Goal: Entertainment & Leisure: Consume media (video, audio)

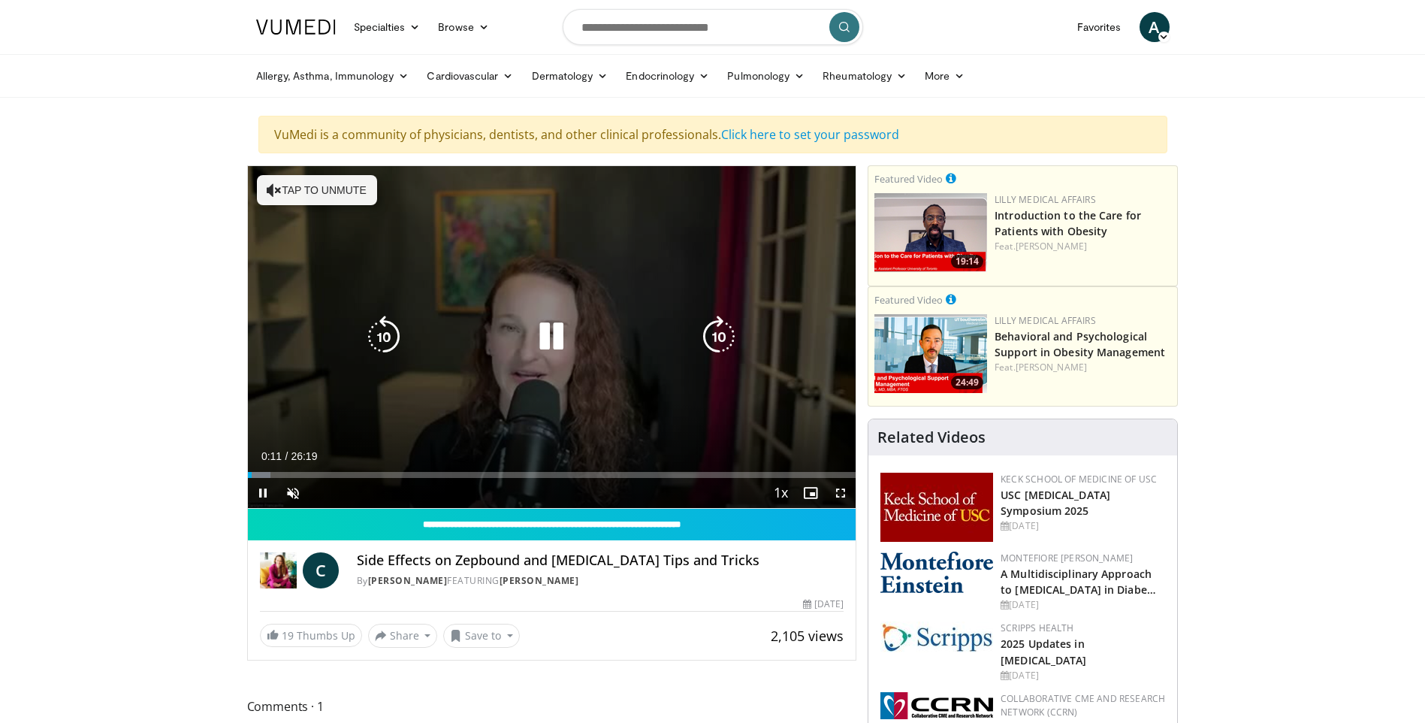
click at [292, 192] on button "Tap to unmute" at bounding box center [317, 190] width 120 height 30
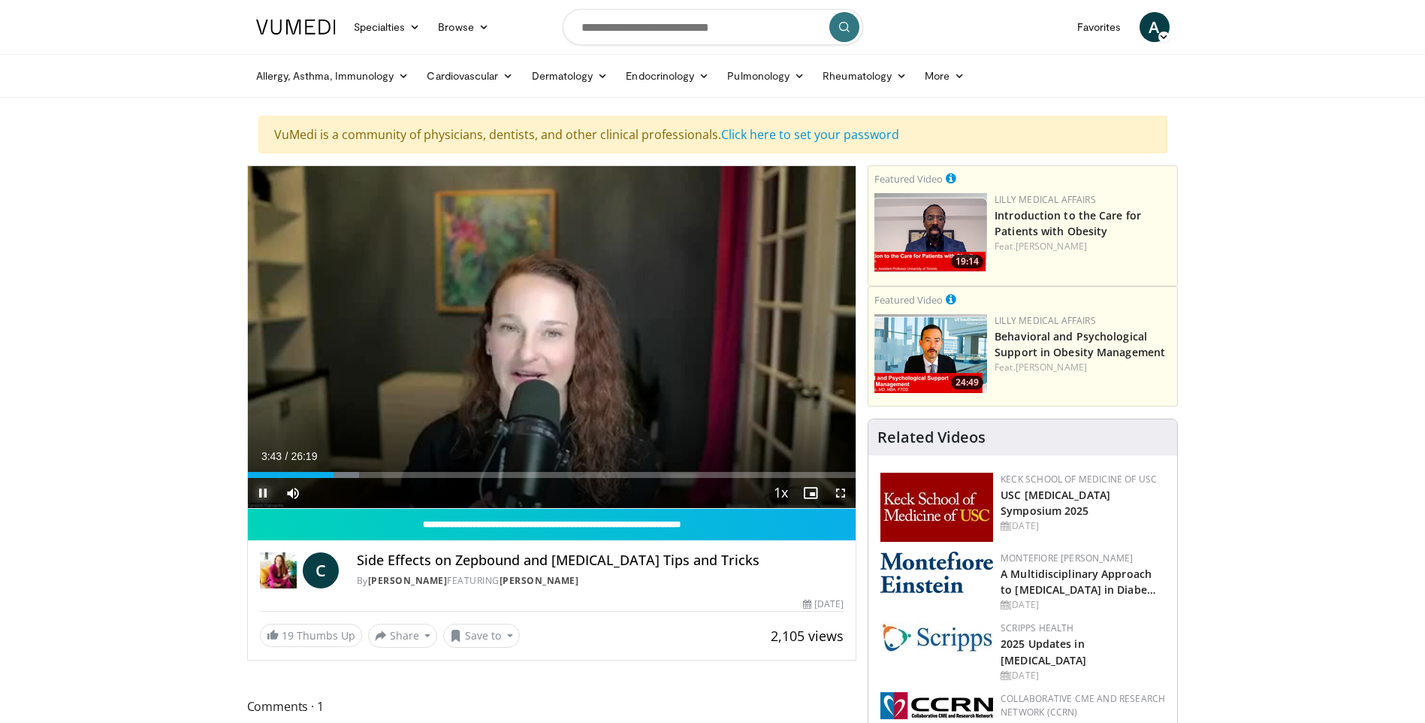
click at [258, 491] on span "Video Player" at bounding box center [263, 493] width 30 height 30
click at [263, 491] on span "Video Player" at bounding box center [263, 493] width 30 height 30
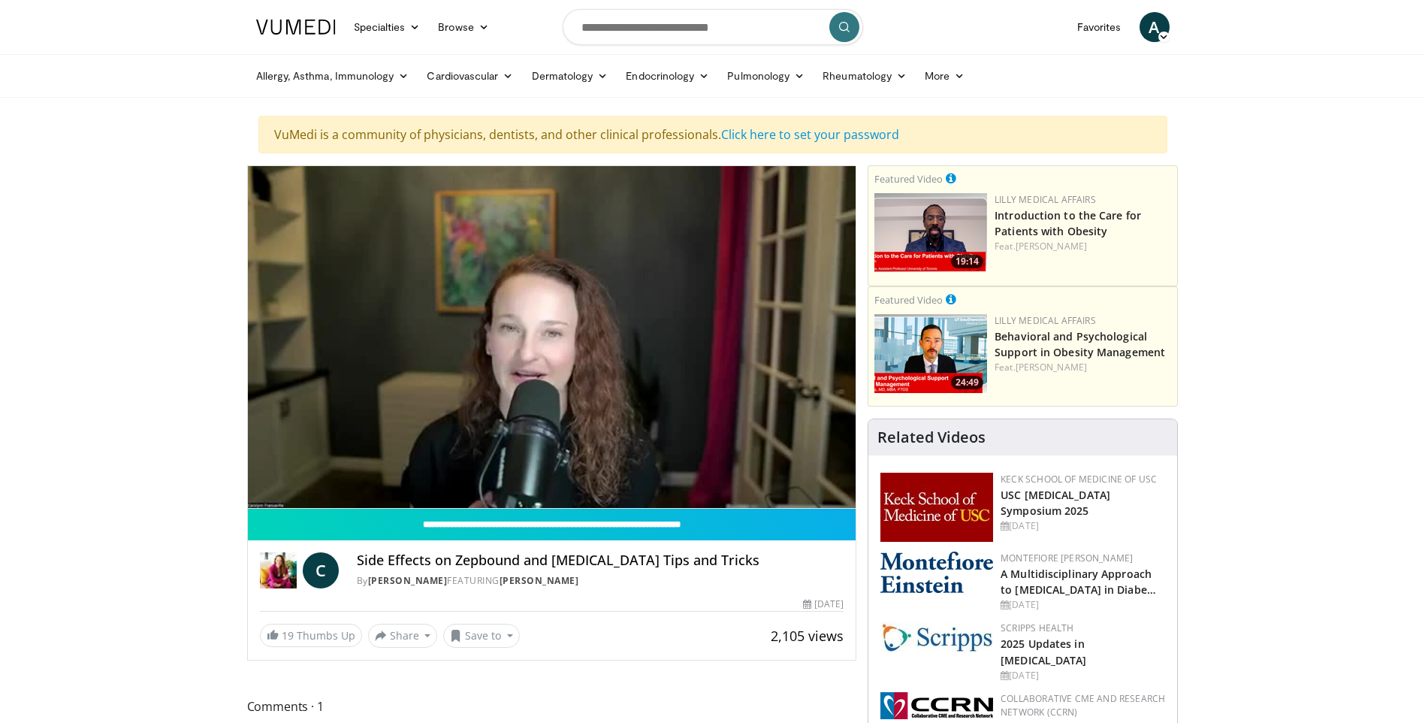
click at [247, 89] on div "Allergy, [MEDICAL_DATA], Immunology [MEDICAL_DATA] [DEMOGRAPHIC_DATA] Dermatiti…" at bounding box center [713, 76] width 932 height 42
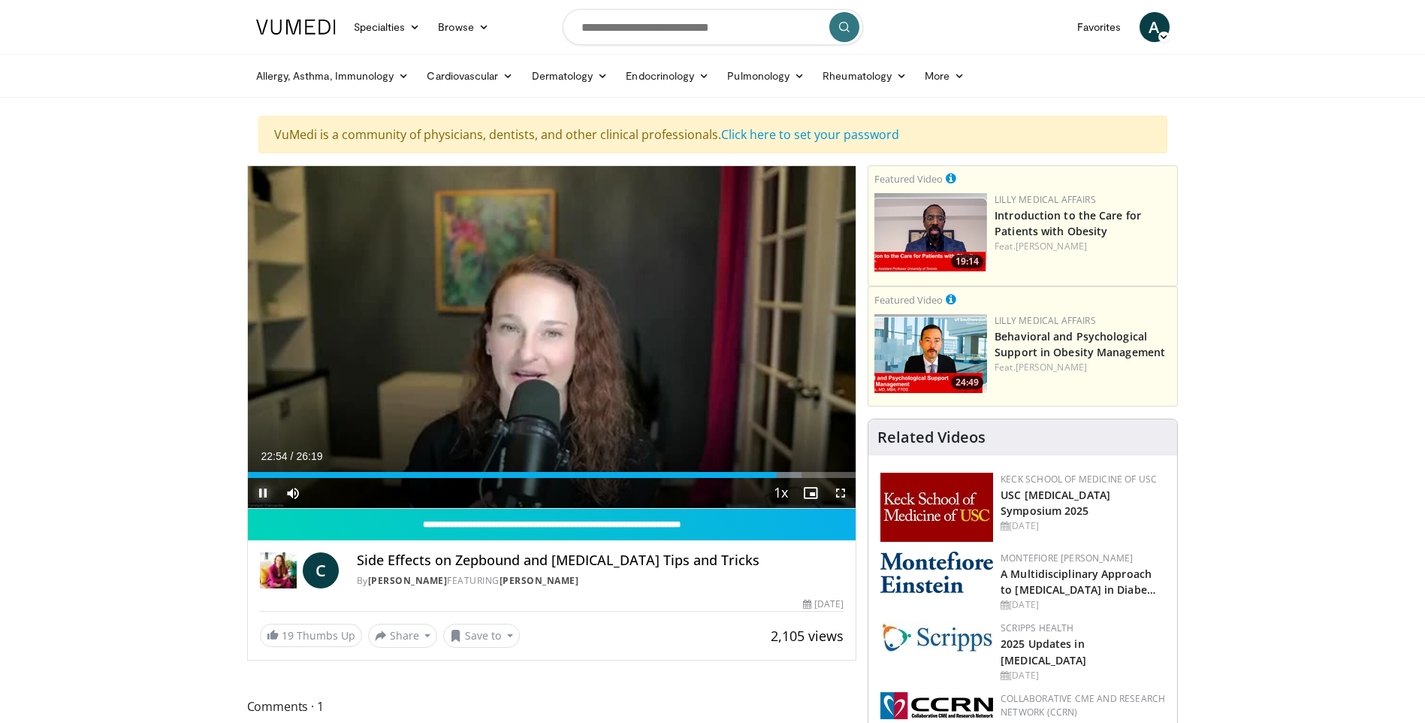
click at [262, 493] on span "Video Player" at bounding box center [263, 493] width 30 height 30
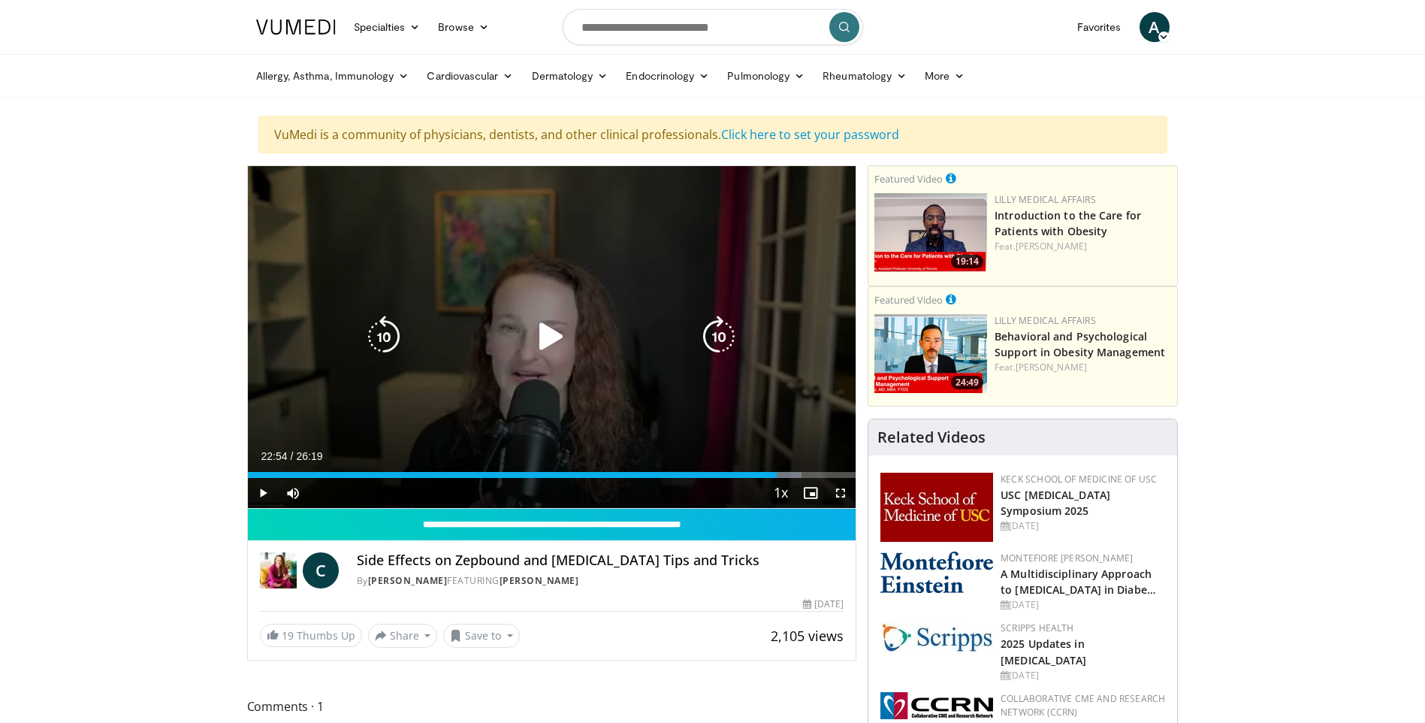
click at [330, 382] on div "10 seconds Tap to unmute" at bounding box center [552, 337] width 608 height 342
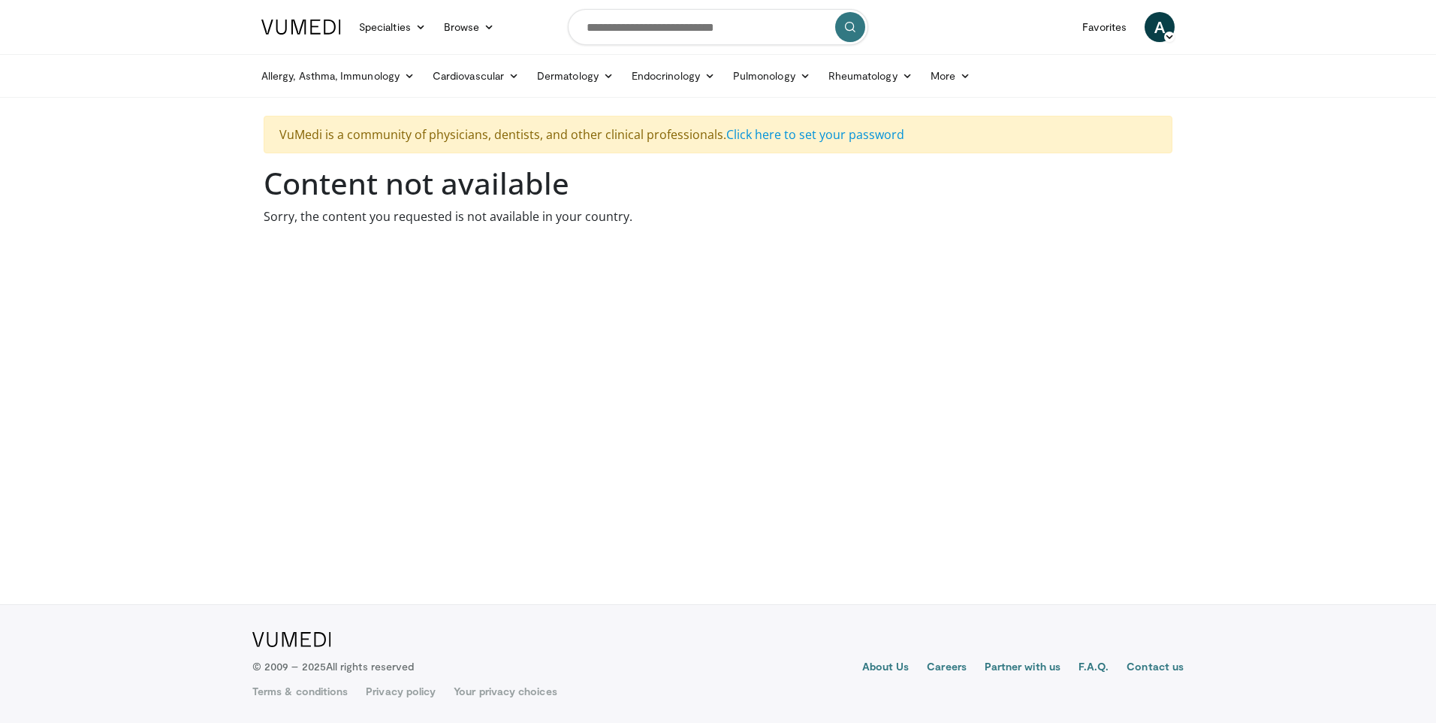
drag, startPoint x: 251, startPoint y: 322, endPoint x: 253, endPoint y: 308, distance: 13.7
click at [251, 322] on body "Specialties Adult & Family Medicine Allergy, Asthma, Immunology Anesthesiology …" at bounding box center [718, 361] width 1436 height 723
